Goal: Navigation & Orientation: Find specific page/section

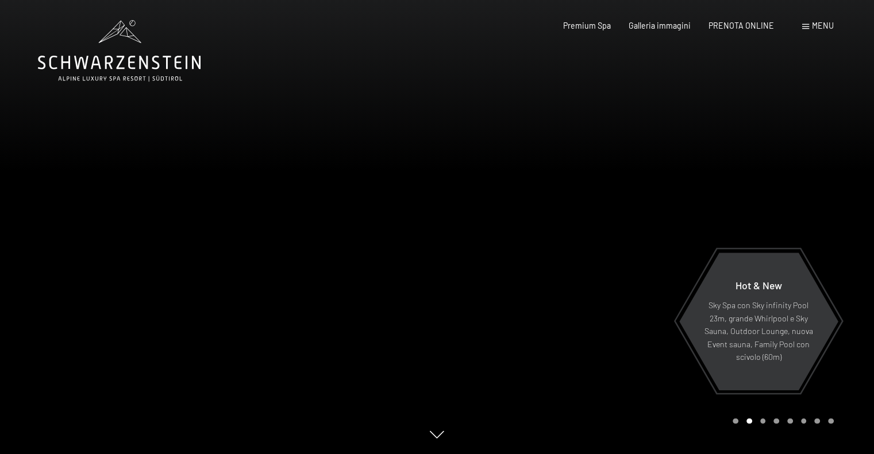
drag, startPoint x: 410, startPoint y: 227, endPoint x: 218, endPoint y: 217, distance: 192.1
click at [218, 218] on div at bounding box center [218, 227] width 437 height 454
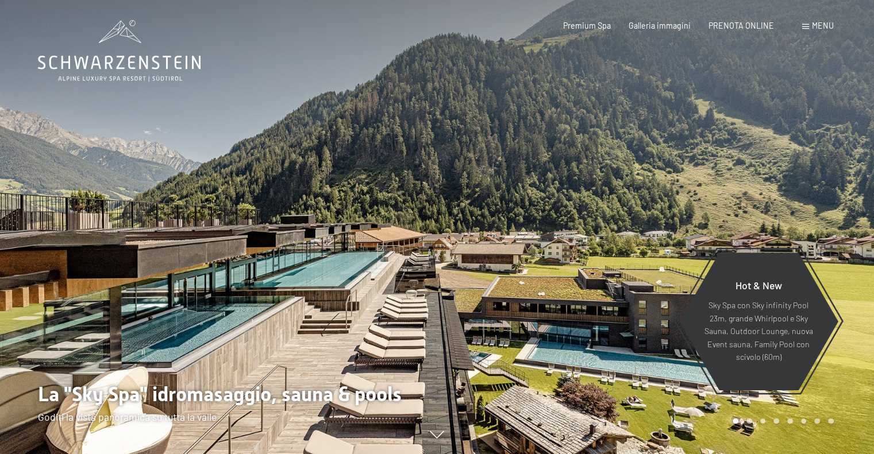
click at [154, 206] on div at bounding box center [218, 227] width 437 height 454
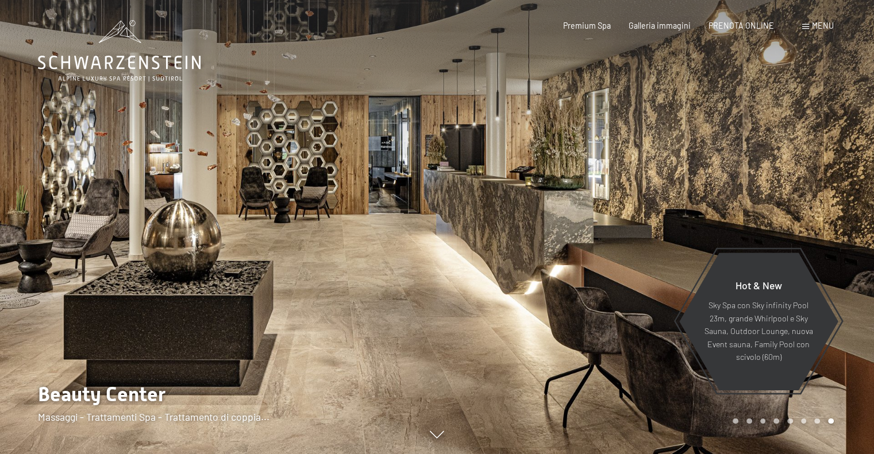
click at [199, 215] on div at bounding box center [218, 227] width 437 height 454
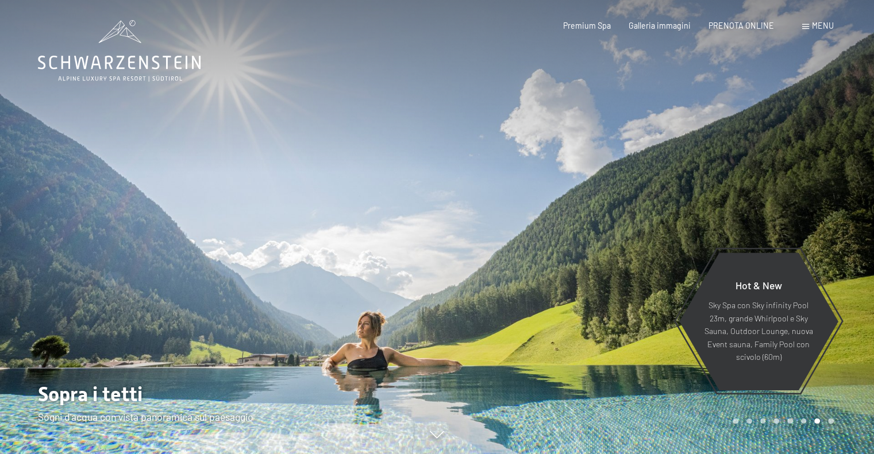
click at [199, 215] on div at bounding box center [218, 227] width 437 height 454
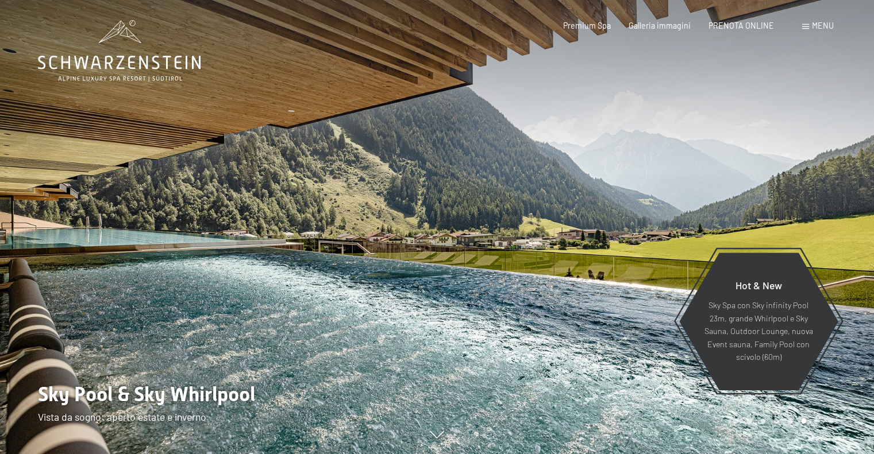
click at [200, 215] on div at bounding box center [218, 227] width 437 height 454
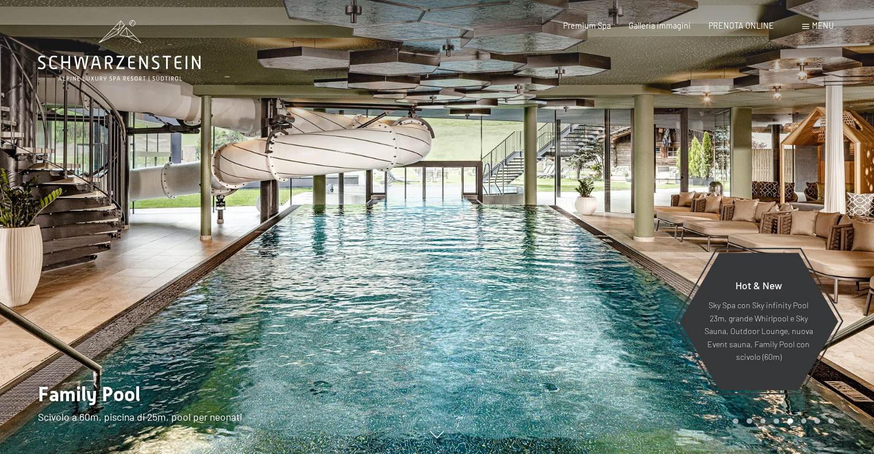
click at [200, 215] on div at bounding box center [218, 227] width 437 height 454
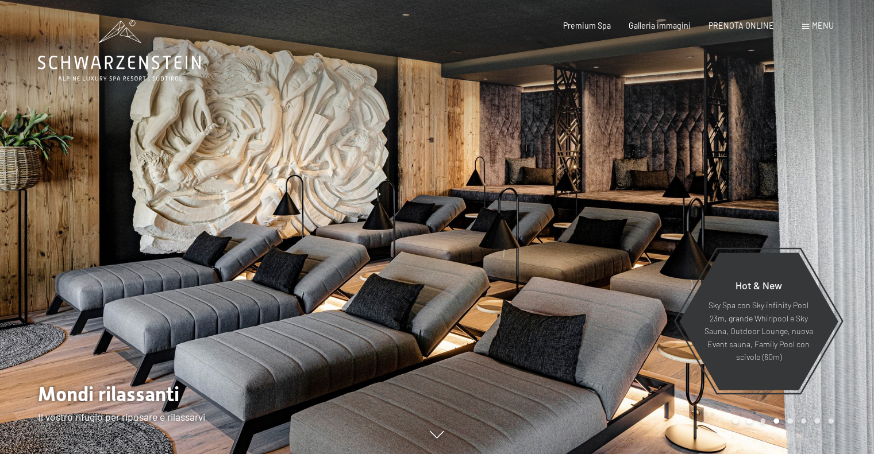
click at [207, 219] on div at bounding box center [218, 227] width 437 height 454
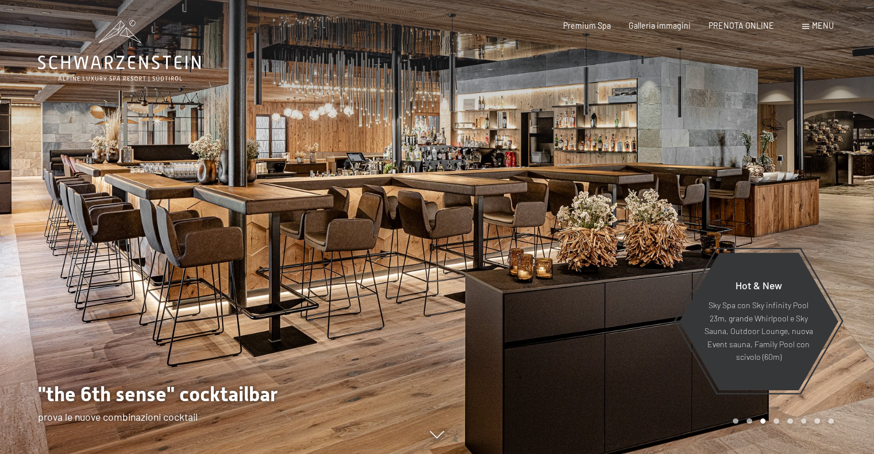
click at [203, 219] on div at bounding box center [218, 227] width 437 height 454
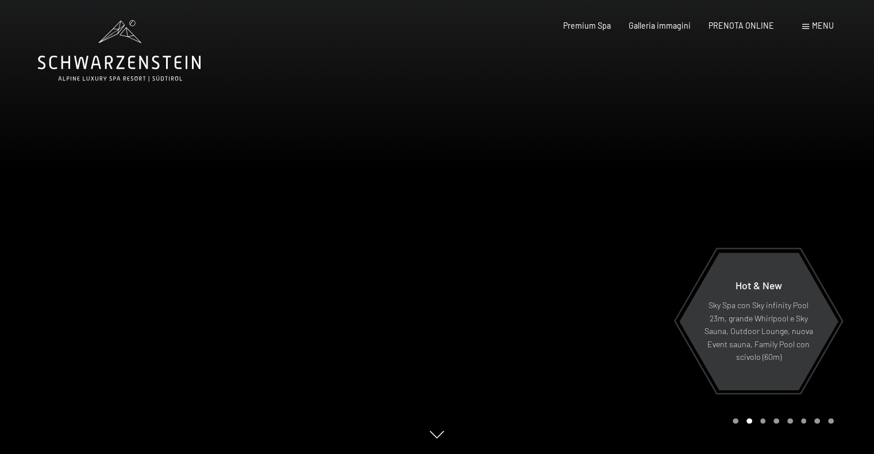
click at [812, 28] on span "Menu" at bounding box center [823, 26] width 22 height 10
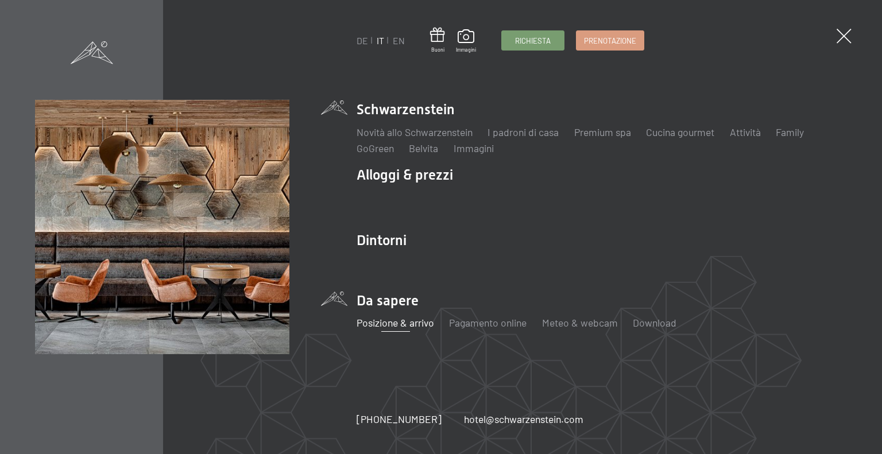
click at [391, 323] on link "Posizione & arrivo" at bounding box center [396, 323] width 78 height 13
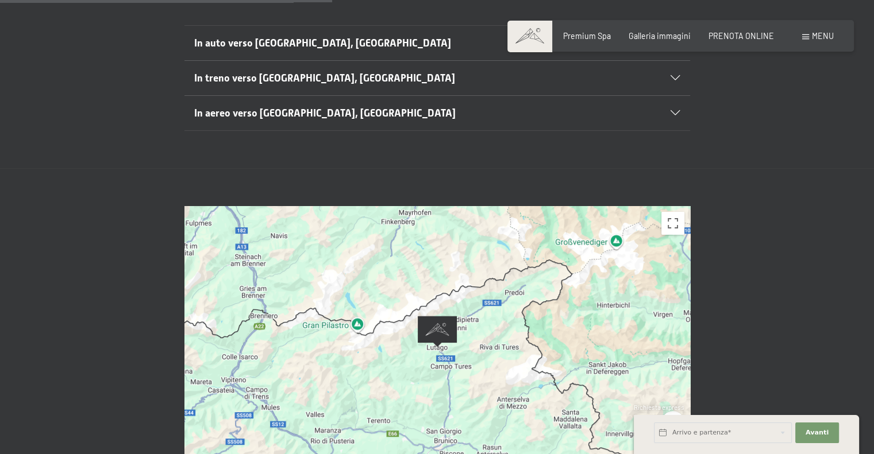
scroll to position [402, 0]
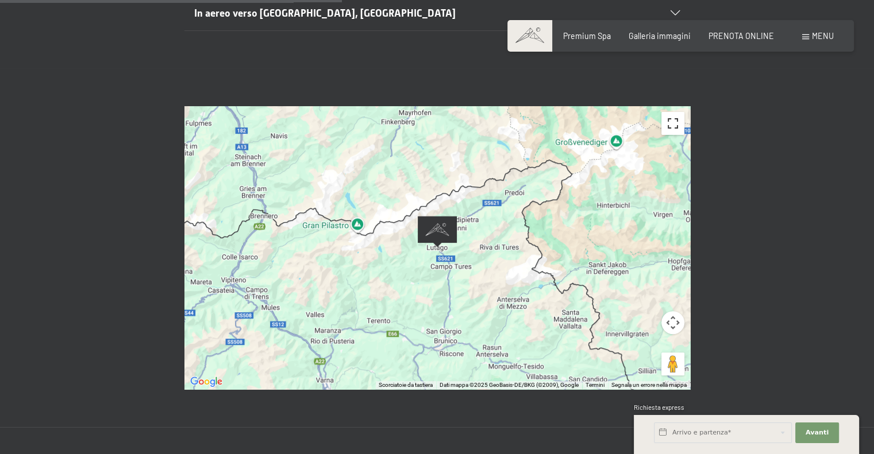
click at [674, 112] on button "Attiva/disattiva vista schermo intero" at bounding box center [672, 123] width 23 height 23
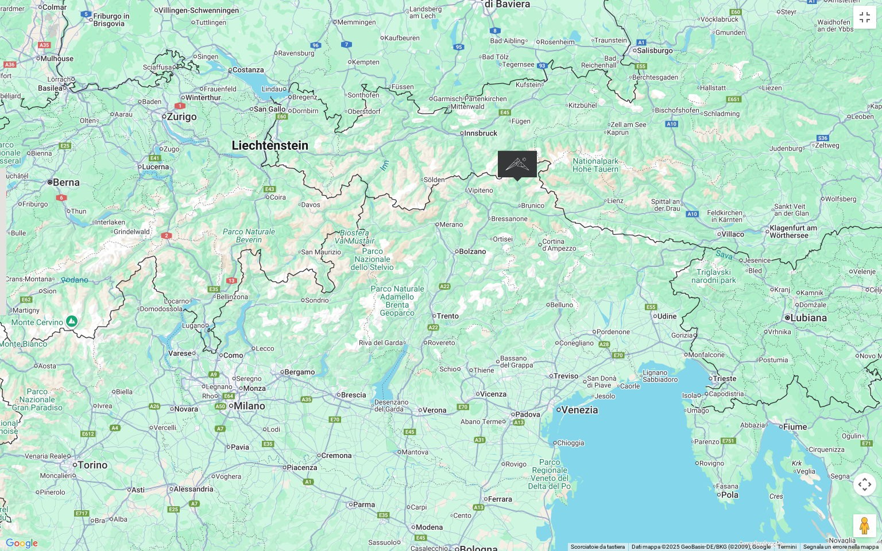
drag, startPoint x: 561, startPoint y: 319, endPoint x: 574, endPoint y: 242, distance: 78.7
click at [574, 242] on div "Per navigare, premi i tasti Freccia." at bounding box center [441, 275] width 882 height 551
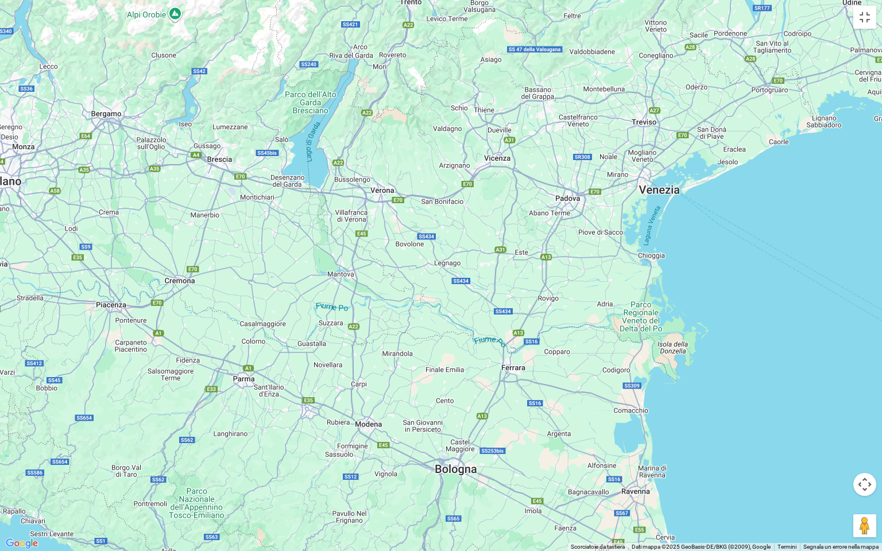
drag, startPoint x: 491, startPoint y: 411, endPoint x: 430, endPoint y: 67, distance: 349.4
click at [430, 67] on div "Per navigare, premi i tasti Freccia." at bounding box center [441, 275] width 882 height 551
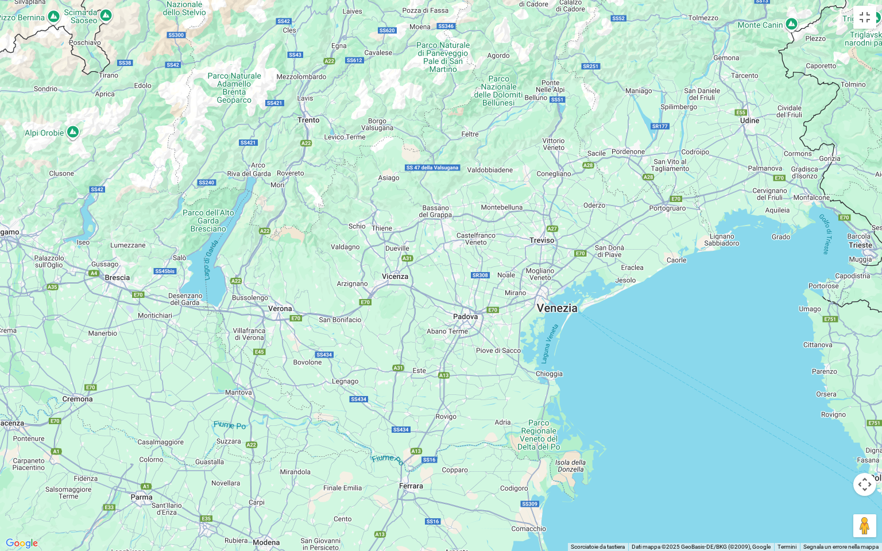
drag, startPoint x: 595, startPoint y: 305, endPoint x: 488, endPoint y: 425, distance: 160.7
click at [489, 425] on div "Per navigare, premi i tasti Freccia." at bounding box center [441, 275] width 882 height 551
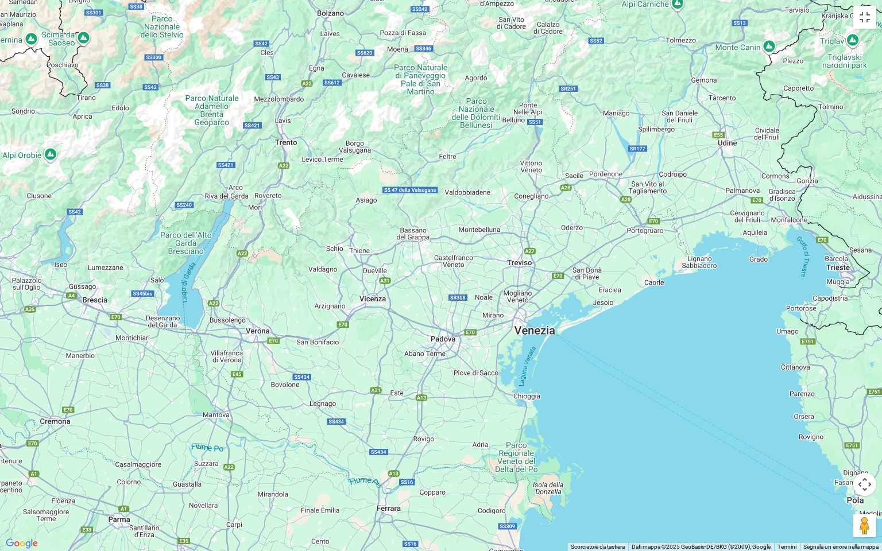
drag, startPoint x: 543, startPoint y: 413, endPoint x: 520, endPoint y: 432, distance: 29.8
click at [520, 432] on div "Per navigare, premi i tasti Freccia." at bounding box center [441, 275] width 882 height 551
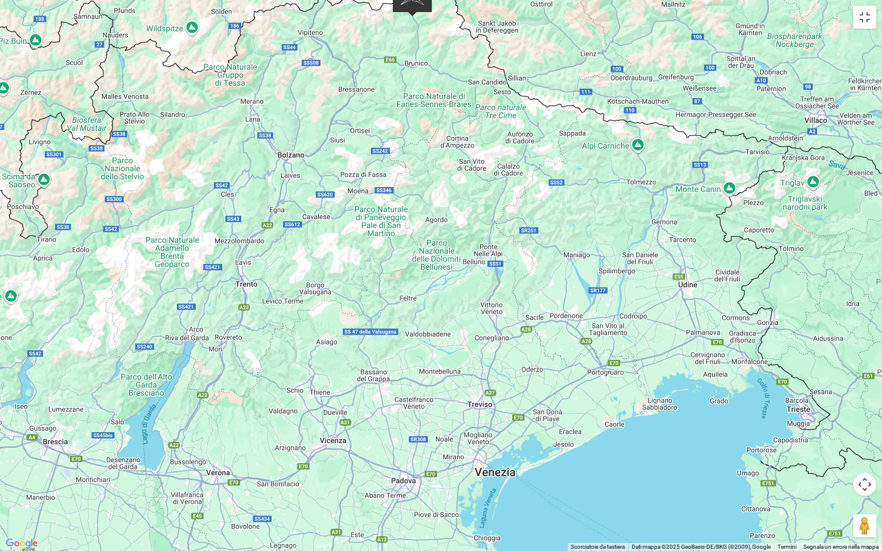
drag, startPoint x: 398, startPoint y: 253, endPoint x: 397, endPoint y: 330, distance: 77.6
click at [395, 333] on div "Per navigare, premi i tasti Freccia." at bounding box center [441, 275] width 882 height 551
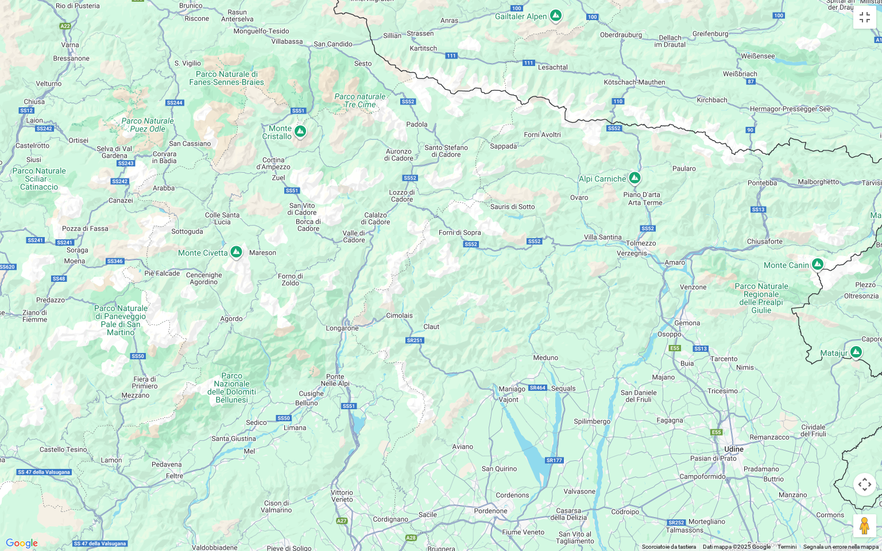
drag, startPoint x: 422, startPoint y: 149, endPoint x: 439, endPoint y: 280, distance: 132.1
click at [439, 280] on div "Per navigare, premi i tasti Freccia." at bounding box center [441, 275] width 882 height 551
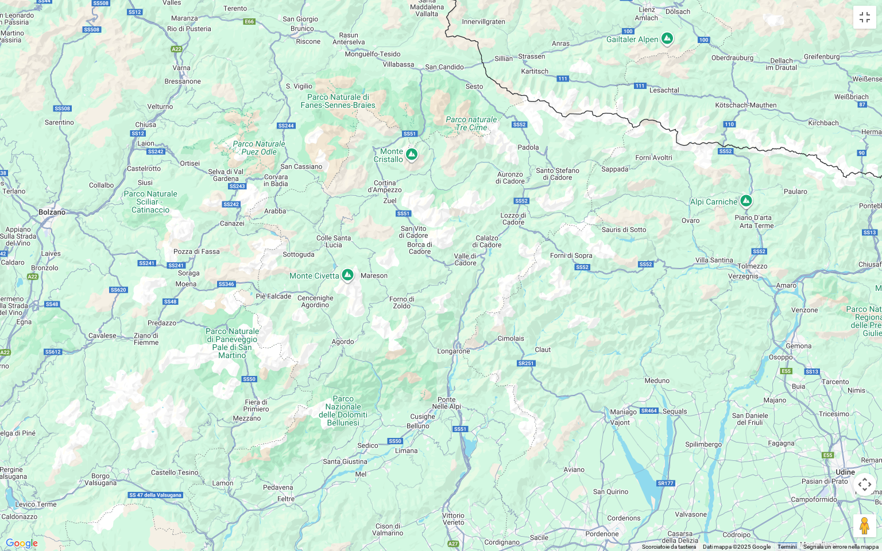
drag, startPoint x: 203, startPoint y: 207, endPoint x: 315, endPoint y: 230, distance: 114.8
click at [315, 230] on div "Per navigare, premi i tasti Freccia." at bounding box center [441, 275] width 882 height 551
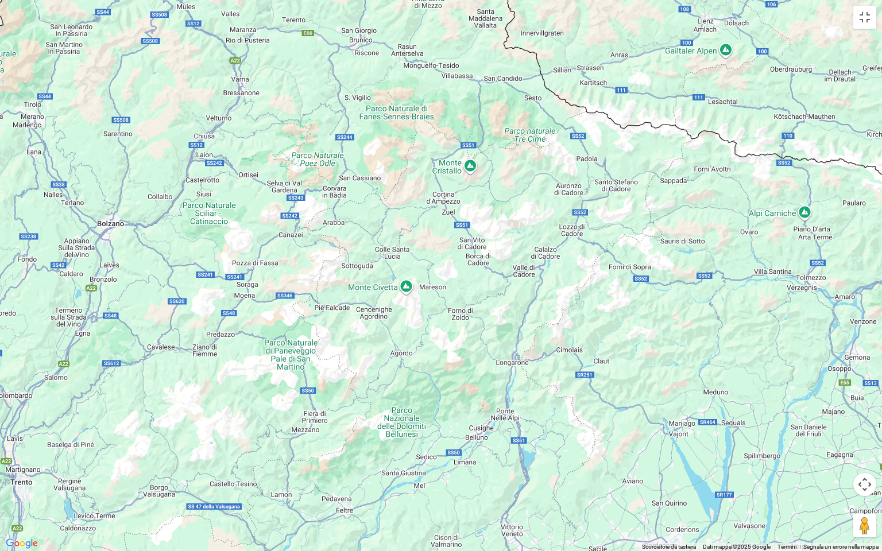
drag, startPoint x: 159, startPoint y: 246, endPoint x: 219, endPoint y: 257, distance: 61.4
click at [219, 257] on div "Per navigare, premi i tasti Freccia." at bounding box center [441, 275] width 882 height 551
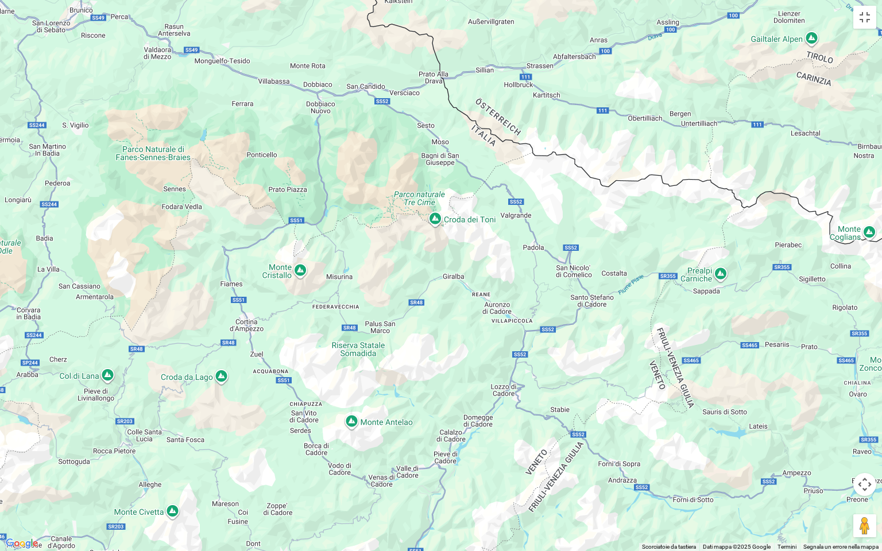
drag, startPoint x: 503, startPoint y: 223, endPoint x: 411, endPoint y: 344, distance: 151.7
click at [410, 344] on div "Per navigare, premi i tasti Freccia." at bounding box center [441, 275] width 882 height 551
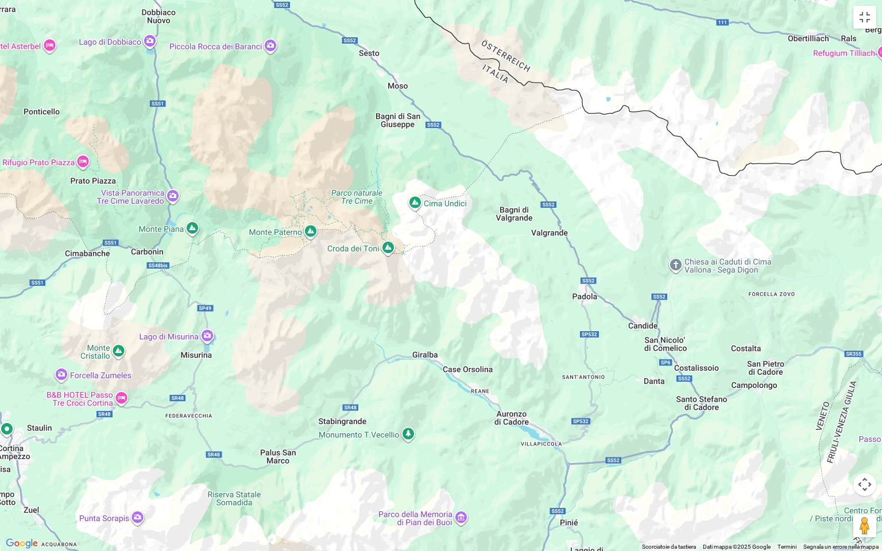
drag, startPoint x: 635, startPoint y: 308, endPoint x: 744, endPoint y: 421, distance: 157.2
click at [744, 421] on div "Per navigare, premi i tasti Freccia." at bounding box center [441, 275] width 882 height 551
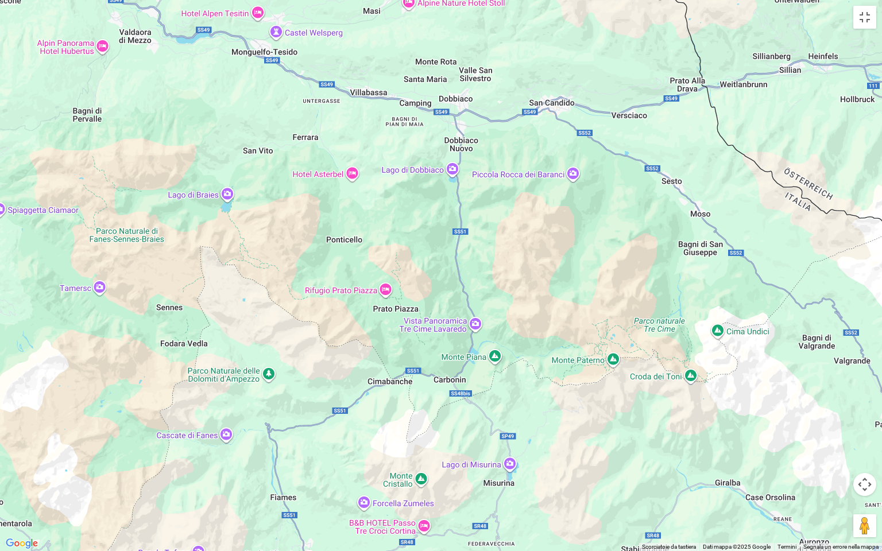
drag, startPoint x: 451, startPoint y: 340, endPoint x: 754, endPoint y: 465, distance: 328.4
click at [753, 454] on div "Per navigare, premi i tasti Freccia." at bounding box center [441, 275] width 882 height 551
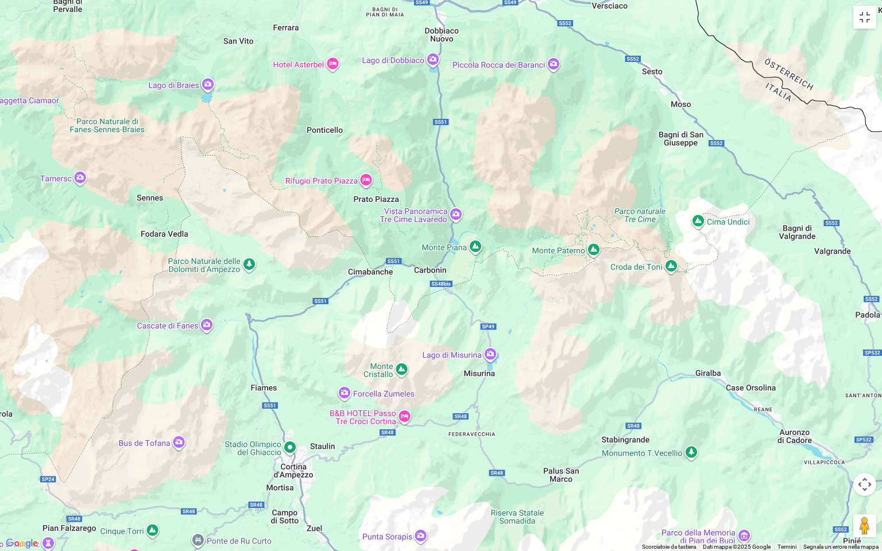
drag, startPoint x: 623, startPoint y: 362, endPoint x: 641, endPoint y: 270, distance: 93.6
click at [623, 345] on div "Per navigare, premi i tasti Freccia." at bounding box center [441, 275] width 882 height 551
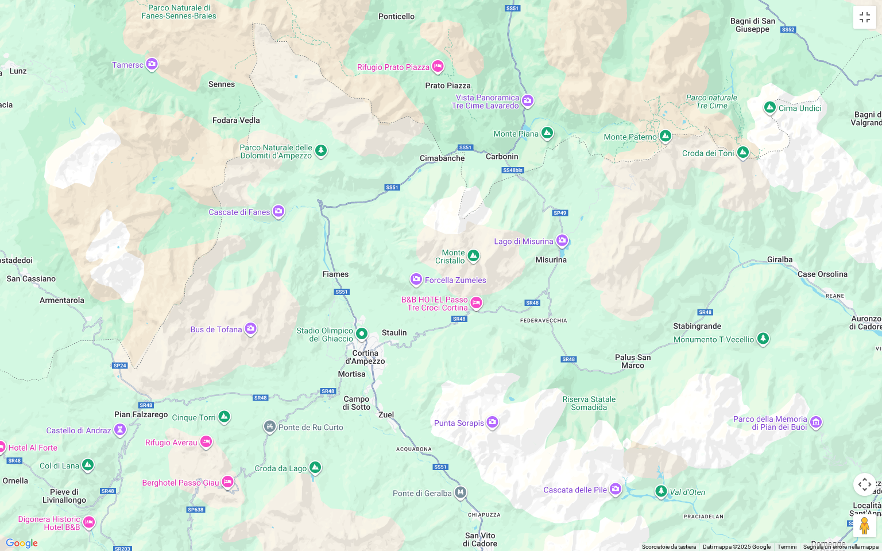
drag, startPoint x: 533, startPoint y: 414, endPoint x: 602, endPoint y: 303, distance: 130.6
click at [604, 300] on div "Per navigare, premi i tasti Freccia." at bounding box center [441, 275] width 882 height 551
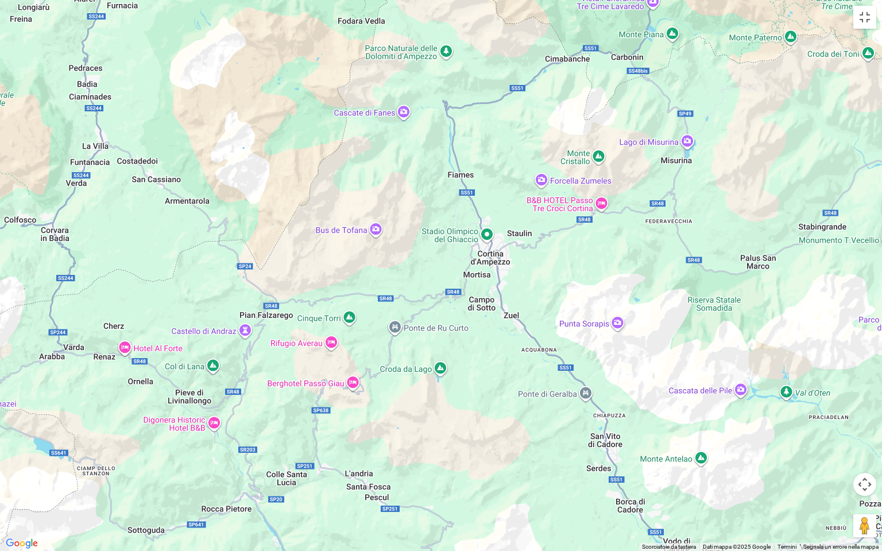
drag, startPoint x: 545, startPoint y: 436, endPoint x: 673, endPoint y: 335, distance: 163.6
click at [673, 335] on div "Per navigare, premi i tasti Freccia." at bounding box center [441, 275] width 882 height 551
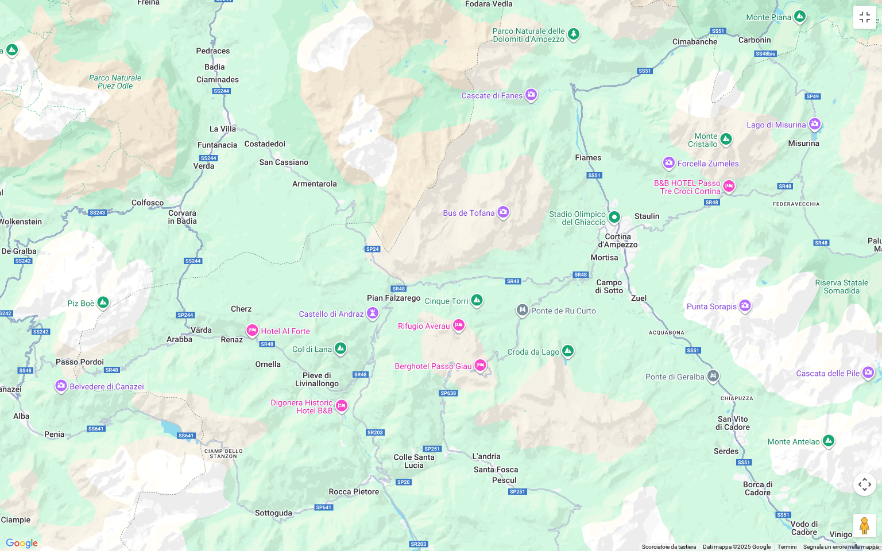
drag, startPoint x: 416, startPoint y: 404, endPoint x: 543, endPoint y: 385, distance: 129.0
click at [543, 385] on div "Per navigare, premi i tasti Freccia." at bounding box center [441, 275] width 882 height 551
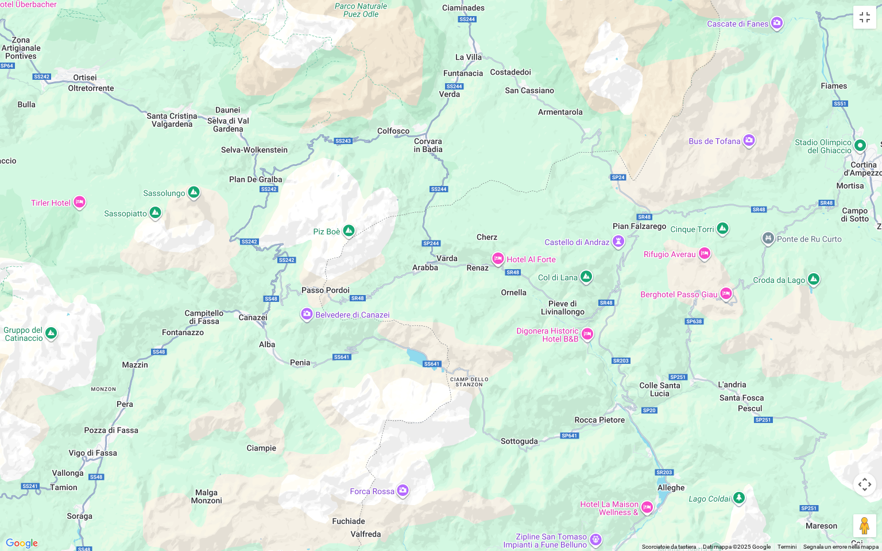
drag, startPoint x: 334, startPoint y: 425, endPoint x: 583, endPoint y: 351, distance: 259.5
click at [583, 351] on div "Per navigare, premi i tasti Freccia." at bounding box center [441, 275] width 882 height 551
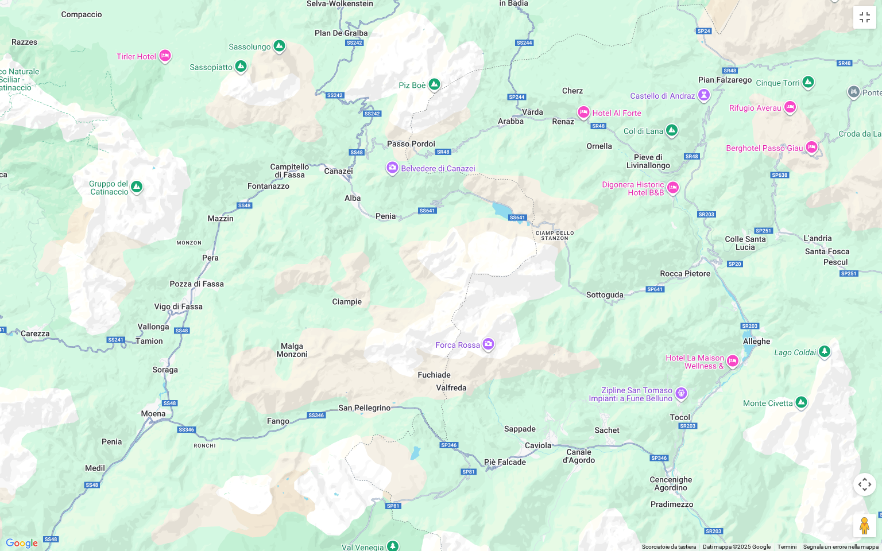
drag, startPoint x: 352, startPoint y: 441, endPoint x: 438, endPoint y: 295, distance: 169.7
click at [438, 295] on div "Per navigare, premi i tasti Freccia." at bounding box center [441, 275] width 882 height 551
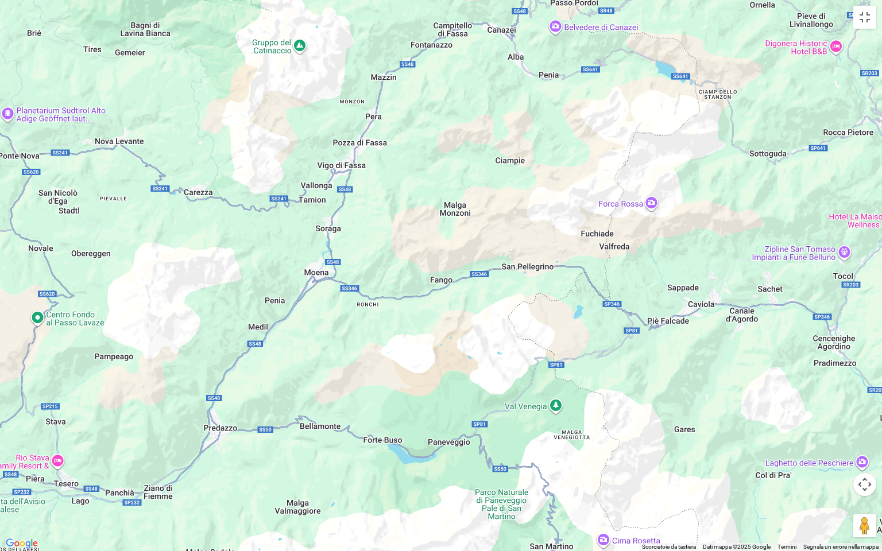
drag, startPoint x: 340, startPoint y: 402, endPoint x: 503, endPoint y: 261, distance: 215.8
click at [503, 261] on div "Per navigare, premi i tasti Freccia." at bounding box center [441, 275] width 882 height 551
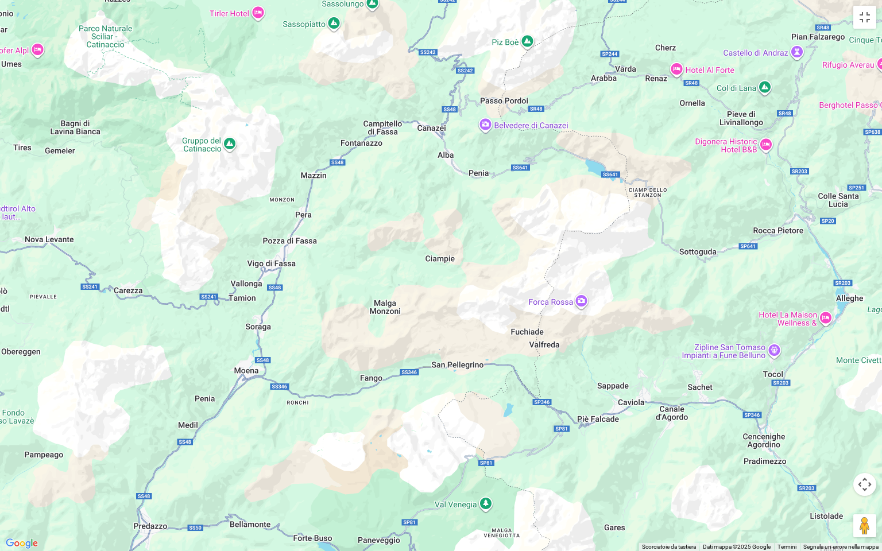
drag, startPoint x: 253, startPoint y: 273, endPoint x: 183, endPoint y: 370, distance: 118.9
click at [182, 372] on div "Per navigare, premi i tasti Freccia." at bounding box center [441, 275] width 882 height 551
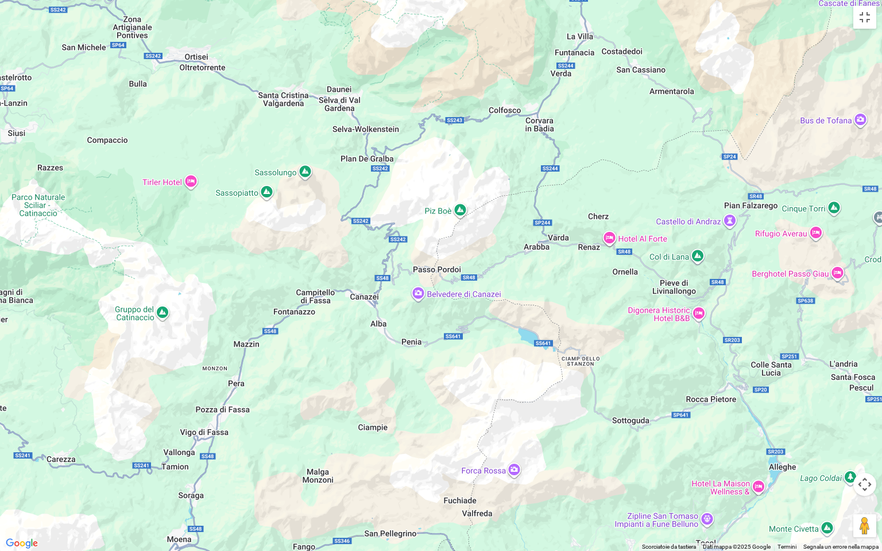
drag, startPoint x: 420, startPoint y: 237, endPoint x: 360, endPoint y: 403, distance: 177.0
click at [358, 404] on div "Per navigare, premi i tasti Freccia." at bounding box center [441, 275] width 882 height 551
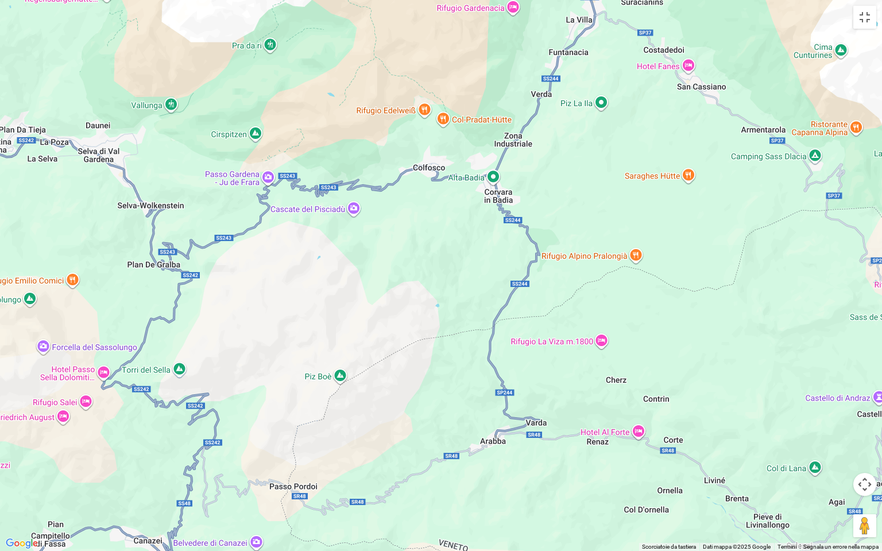
drag, startPoint x: 434, startPoint y: 206, endPoint x: 357, endPoint y: 330, distance: 145.7
click at [358, 330] on div "Per navigare, premi i tasti Freccia." at bounding box center [441, 275] width 882 height 551
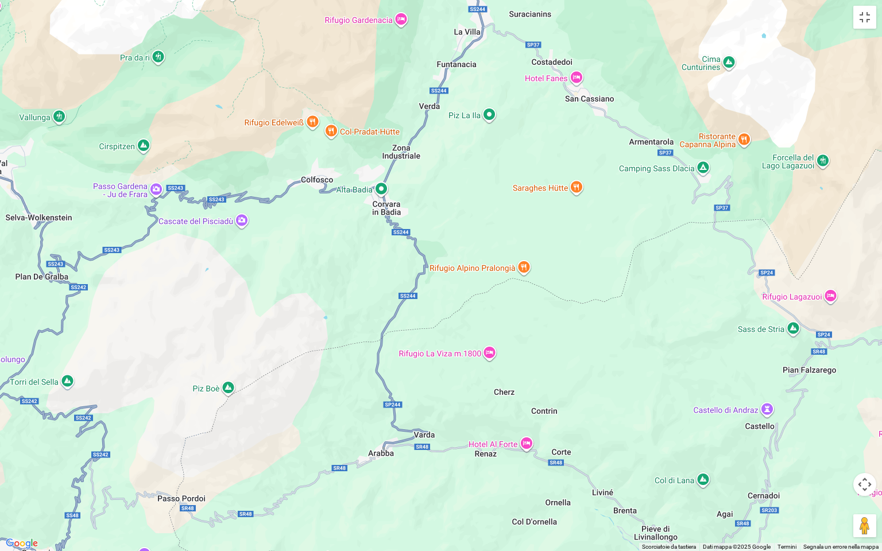
drag, startPoint x: 605, startPoint y: 148, endPoint x: 495, endPoint y: 161, distance: 111.1
click at [495, 161] on div "Per navigare, premi i tasti Freccia." at bounding box center [441, 275] width 882 height 551
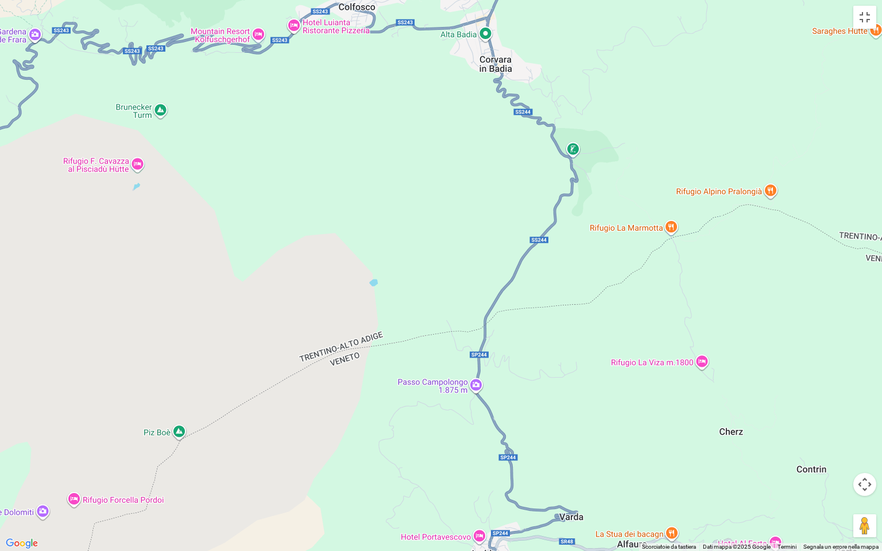
drag, startPoint x: 465, startPoint y: 299, endPoint x: 685, endPoint y: 105, distance: 292.6
click at [685, 105] on div "Per navigare, premi i tasti Freccia." at bounding box center [441, 275] width 882 height 551
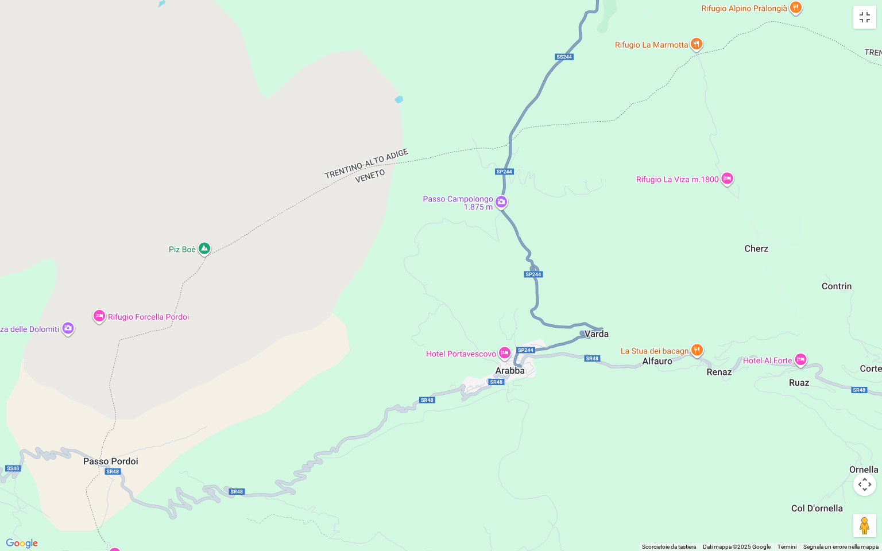
drag, startPoint x: 602, startPoint y: 281, endPoint x: 630, endPoint y: 196, distance: 89.9
click at [630, 196] on div "Per navigare, premi i tasti Freccia." at bounding box center [441, 275] width 882 height 551
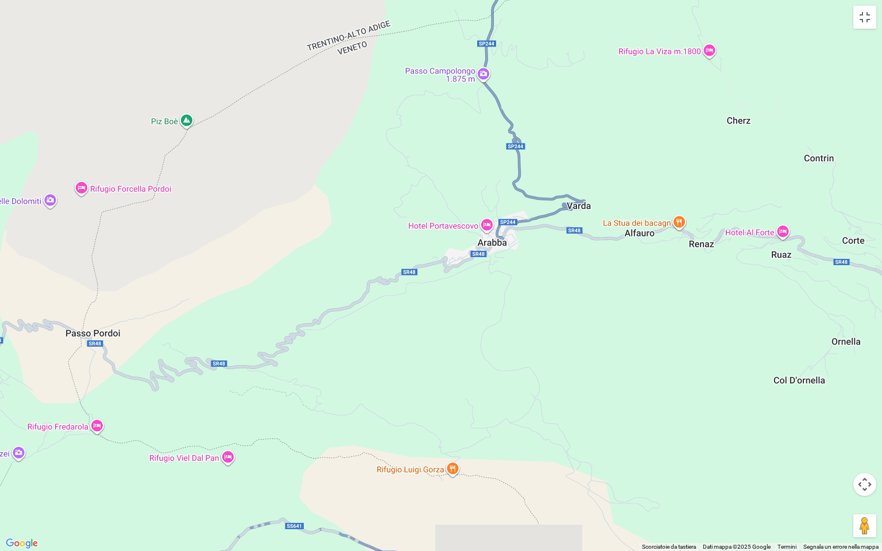
drag, startPoint x: 673, startPoint y: 283, endPoint x: 657, endPoint y: 167, distance: 117.1
click at [657, 167] on div "Per navigare, premi i tasti Freccia." at bounding box center [441, 275] width 882 height 551
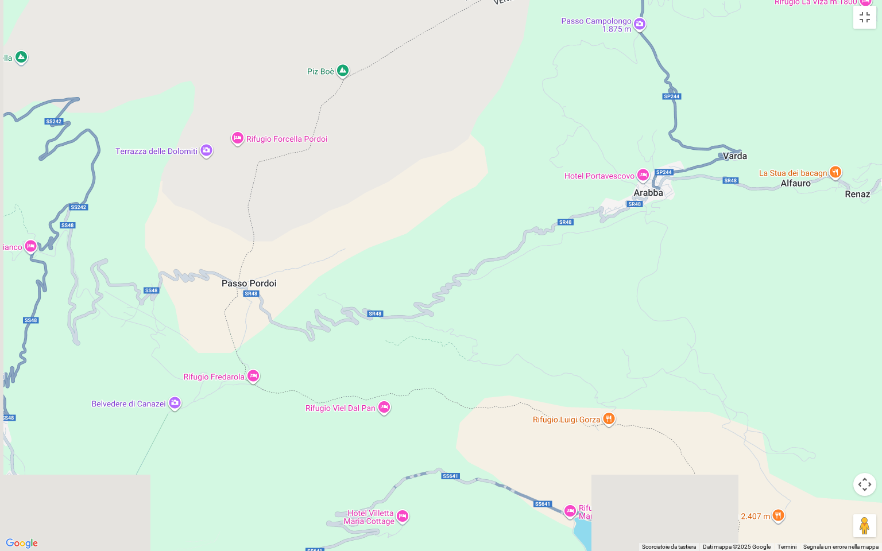
drag, startPoint x: 554, startPoint y: 344, endPoint x: 697, endPoint y: 306, distance: 147.8
click at [697, 306] on div "Per navigare, premi i tasti Freccia." at bounding box center [441, 275] width 882 height 551
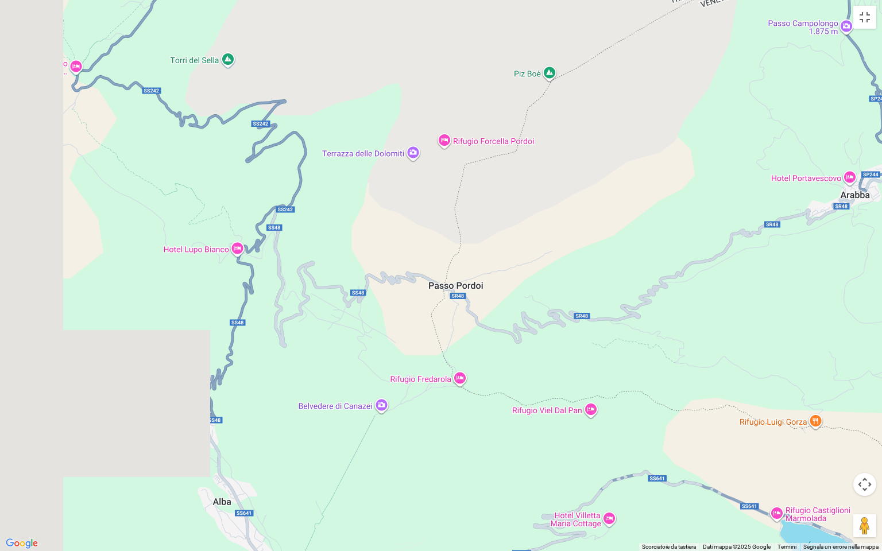
drag, startPoint x: 448, startPoint y: 334, endPoint x: 586, endPoint y: 328, distance: 138.0
click at [653, 337] on div "Per navigare, premi i tasti Freccia." at bounding box center [441, 275] width 882 height 551
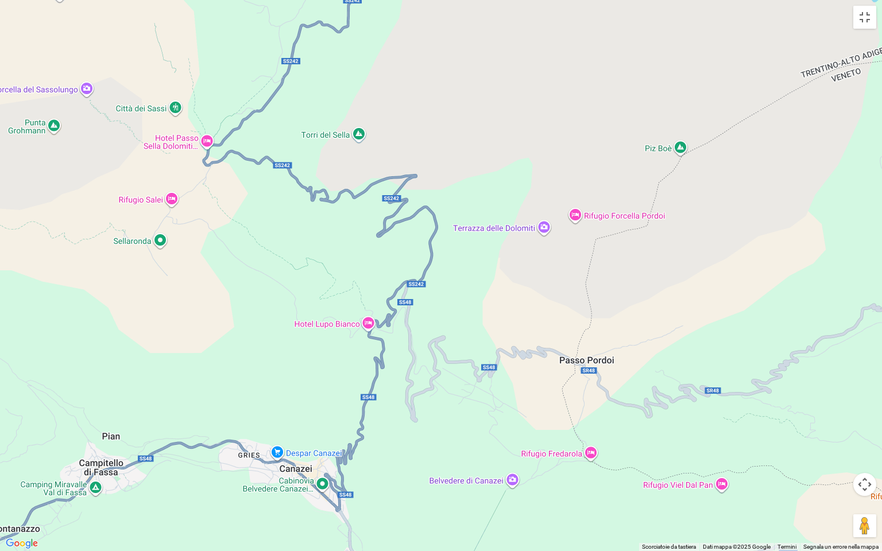
drag, startPoint x: 318, startPoint y: 371, endPoint x: 453, endPoint y: 442, distance: 152.9
click at [453, 442] on div "Per navigare, premi i tasti Freccia." at bounding box center [441, 275] width 882 height 551
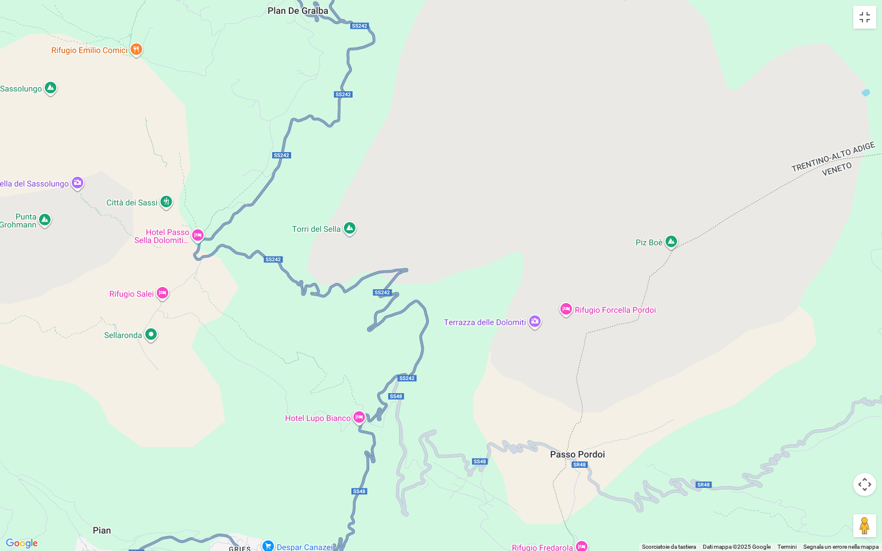
drag, startPoint x: 315, startPoint y: 264, endPoint x: 311, endPoint y: 363, distance: 98.9
click at [309, 364] on div "Per navigare, premi i tasti Freccia." at bounding box center [441, 275] width 882 height 551
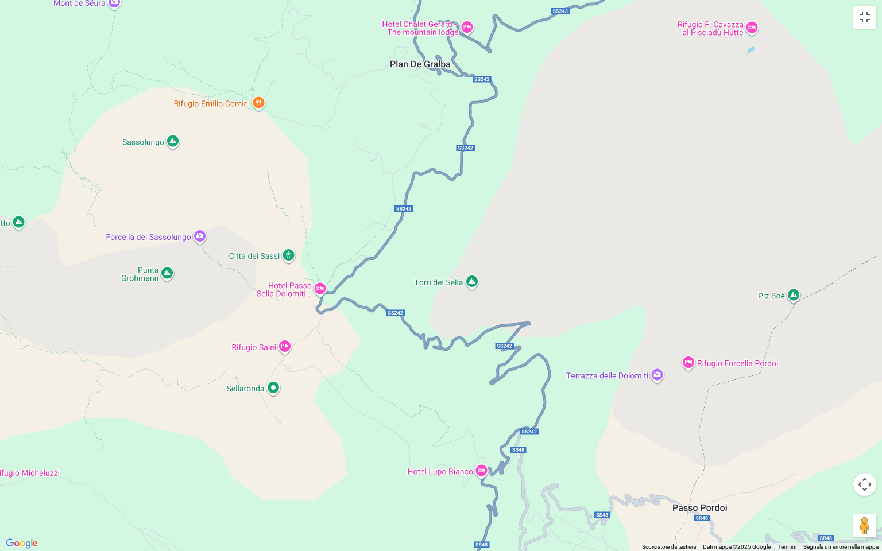
drag, startPoint x: 269, startPoint y: 325, endPoint x: 391, endPoint y: 377, distance: 132.5
click at [391, 377] on div "Per navigare, premi i tasti Freccia." at bounding box center [441, 275] width 882 height 551
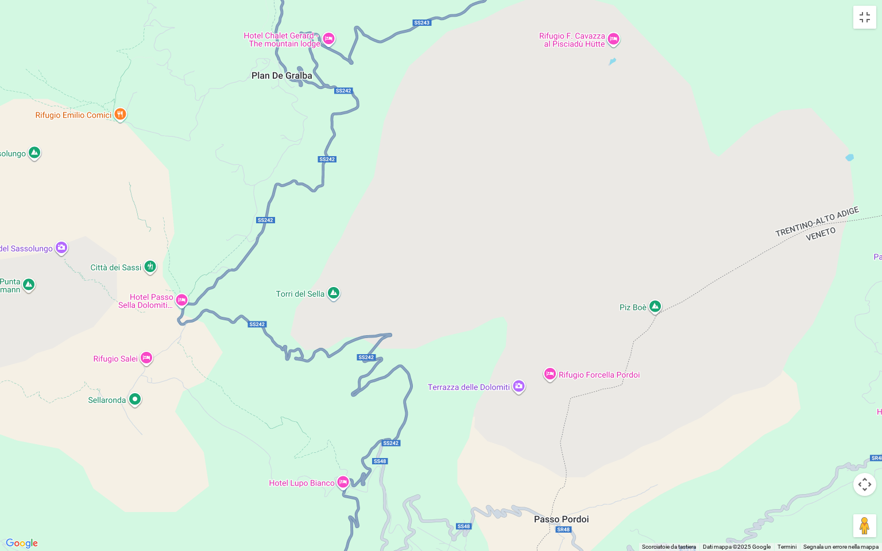
drag, startPoint x: 537, startPoint y: 154, endPoint x: 395, endPoint y: 153, distance: 141.3
click at [395, 153] on div "Per navigare, premi i tasti Freccia." at bounding box center [441, 275] width 882 height 551
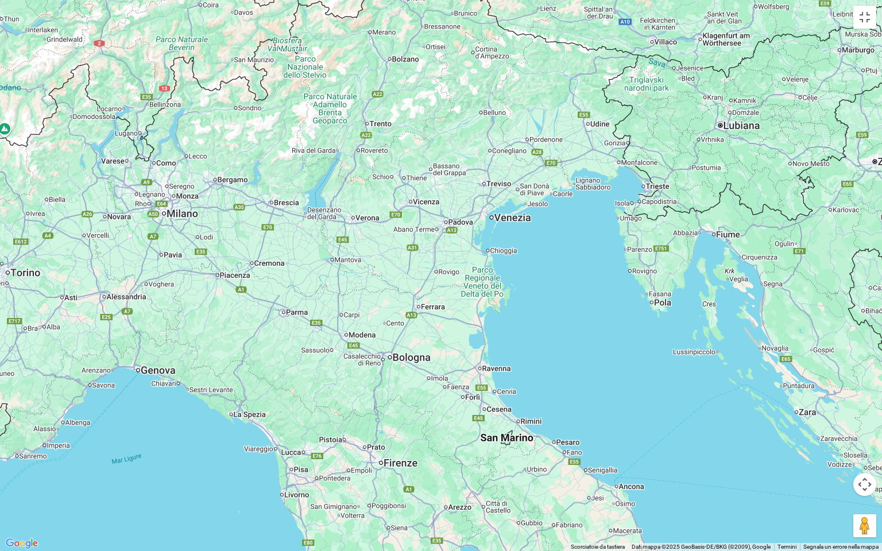
drag, startPoint x: 653, startPoint y: 388, endPoint x: 597, endPoint y: 220, distance: 177.1
click at [597, 220] on div "Per navigare, premi i tasti Freccia." at bounding box center [441, 275] width 882 height 551
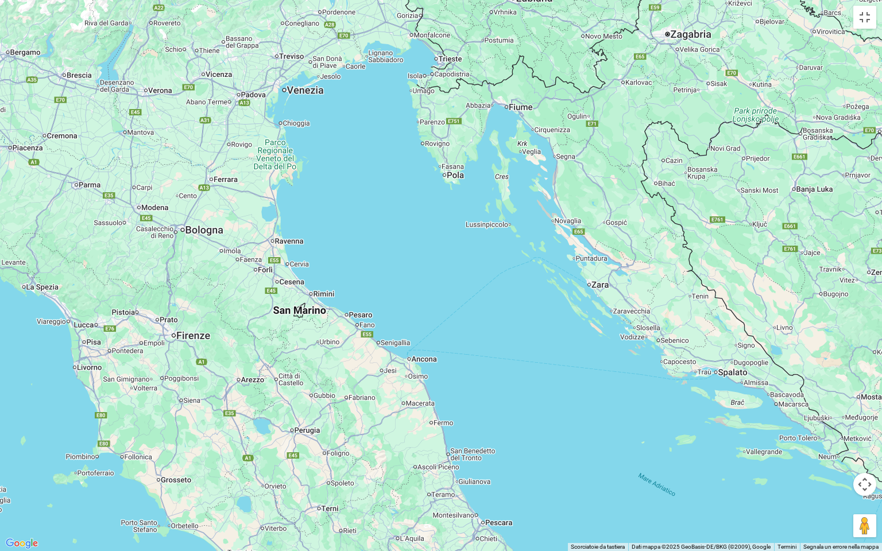
drag, startPoint x: 661, startPoint y: 281, endPoint x: 487, endPoint y: 205, distance: 189.6
click at [487, 205] on div "Per navigare, premi i tasti Freccia." at bounding box center [441, 275] width 882 height 551
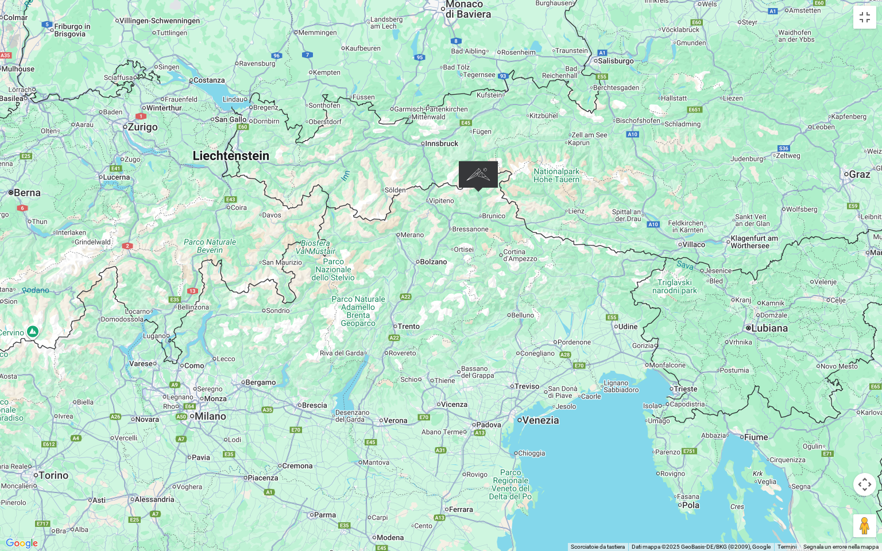
drag, startPoint x: 371, startPoint y: 123, endPoint x: 579, endPoint y: 423, distance: 365.2
click at [605, 454] on div "Per navigare, premi i tasti Freccia." at bounding box center [441, 275] width 882 height 551
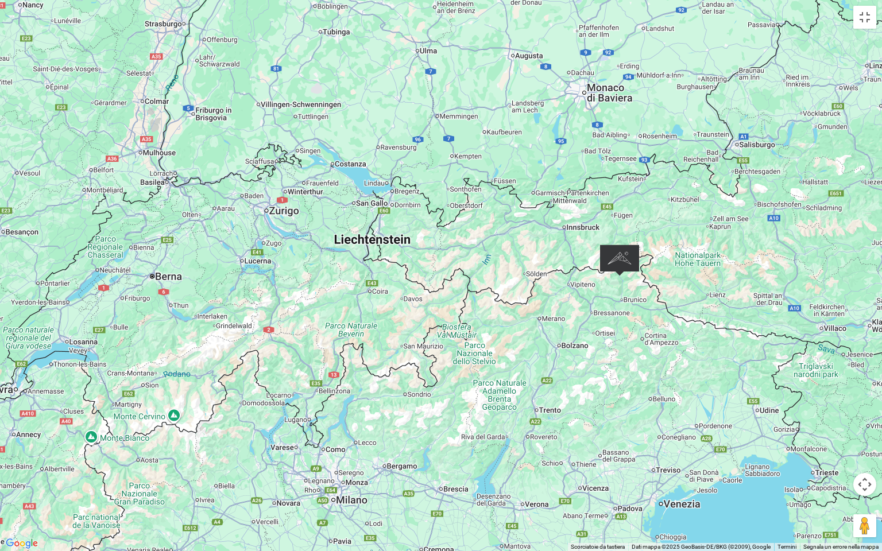
drag, startPoint x: 388, startPoint y: 211, endPoint x: 533, endPoint y: 296, distance: 167.9
click at [533, 296] on div "Per navigare, premi i tasti Freccia." at bounding box center [441, 275] width 882 height 551
